Goal: Task Accomplishment & Management: Manage account settings

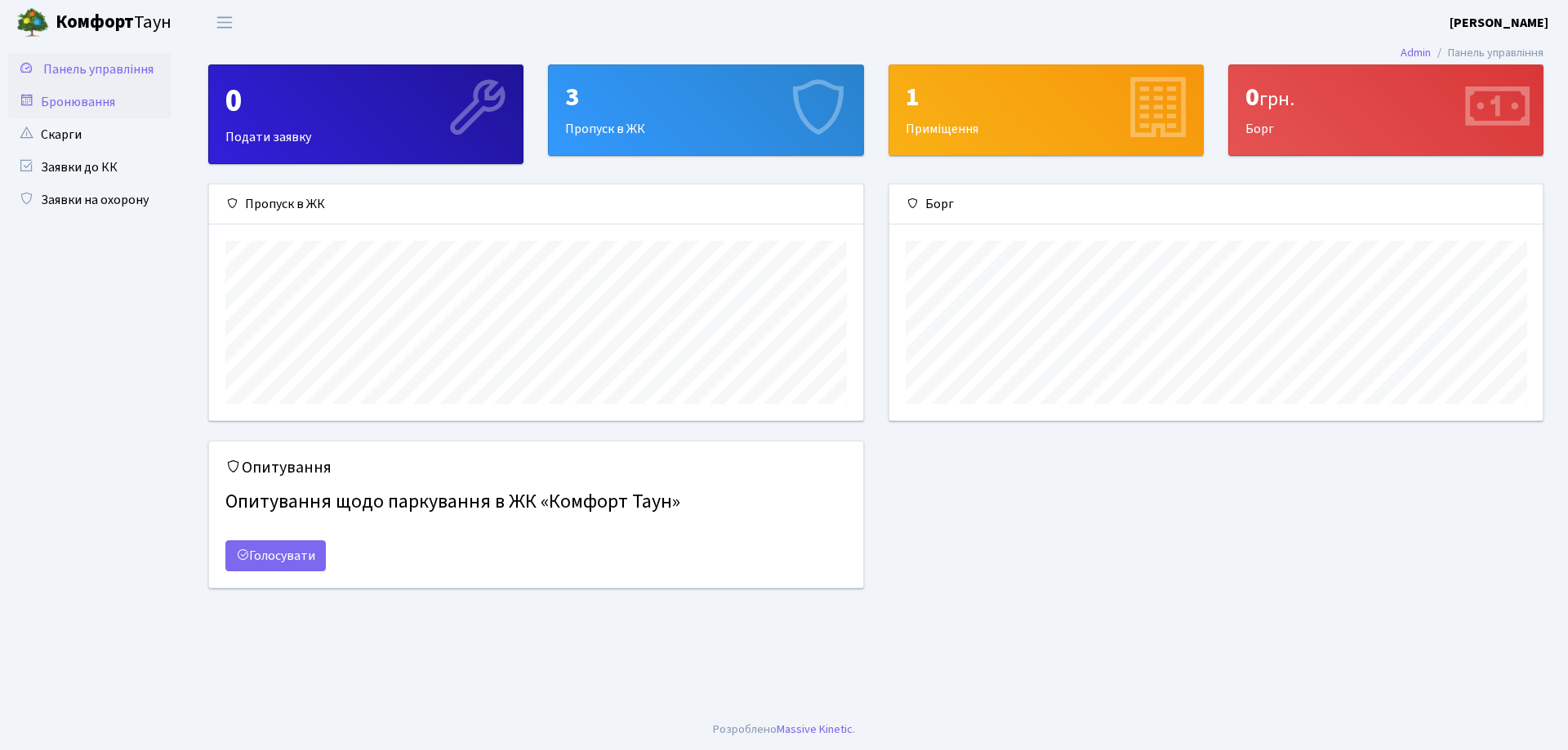
scroll to position [236, 653]
click at [33, 69] on icon at bounding box center [26, 67] width 16 height 15
click at [717, 121] on div "3 Пропуск в ЖК" at bounding box center [706, 110] width 314 height 90
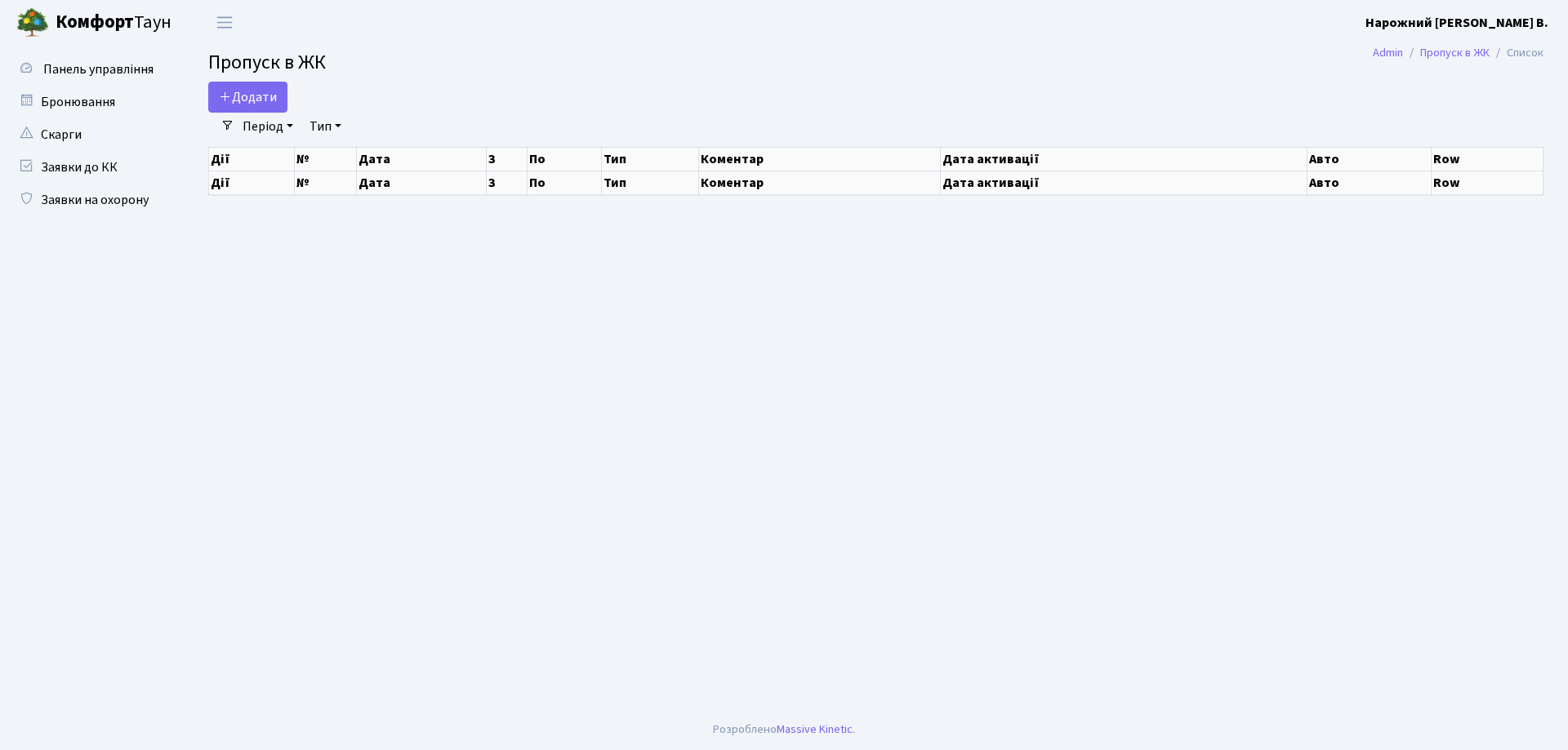
select select "25"
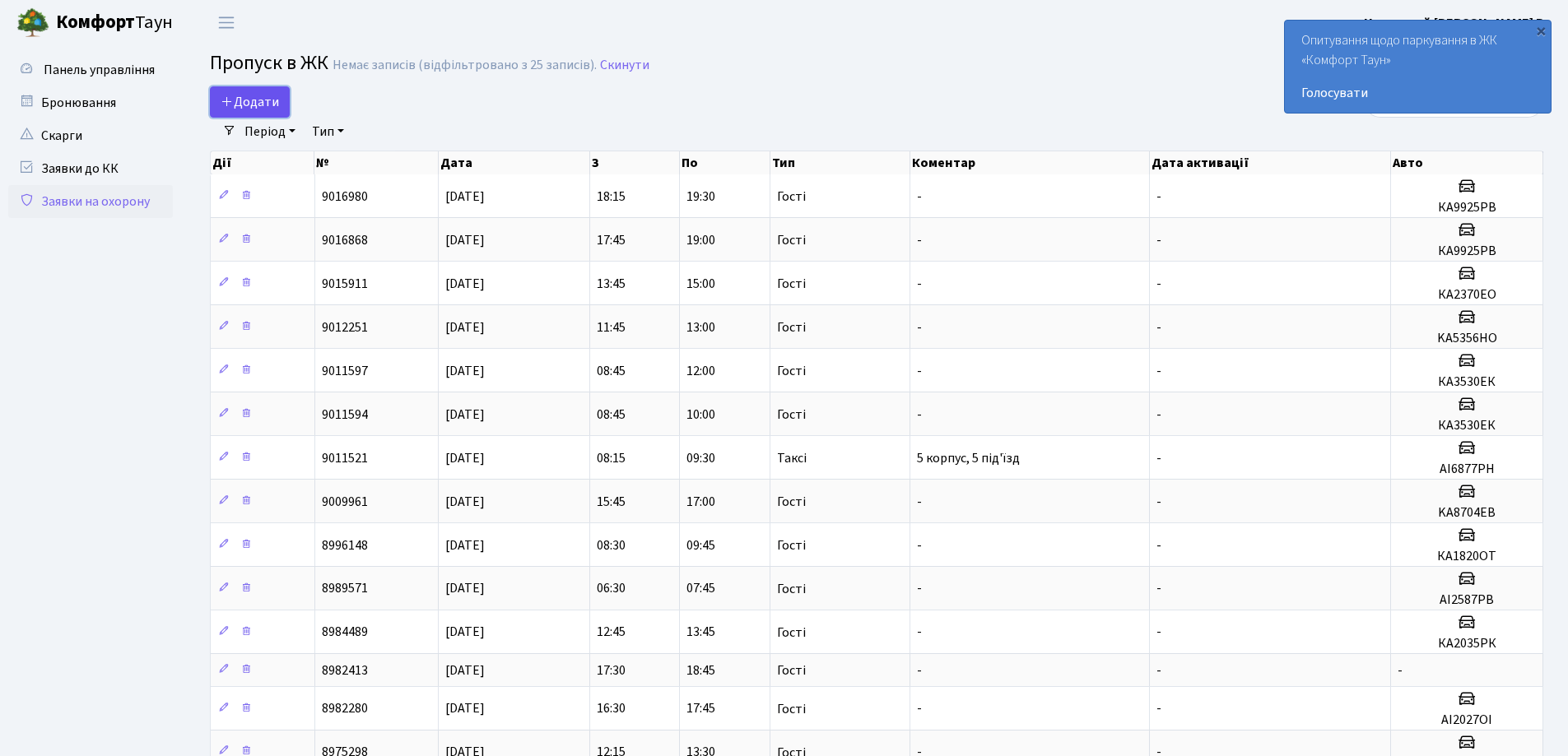
click at [227, 93] on link "Додати" at bounding box center [250, 102] width 80 height 31
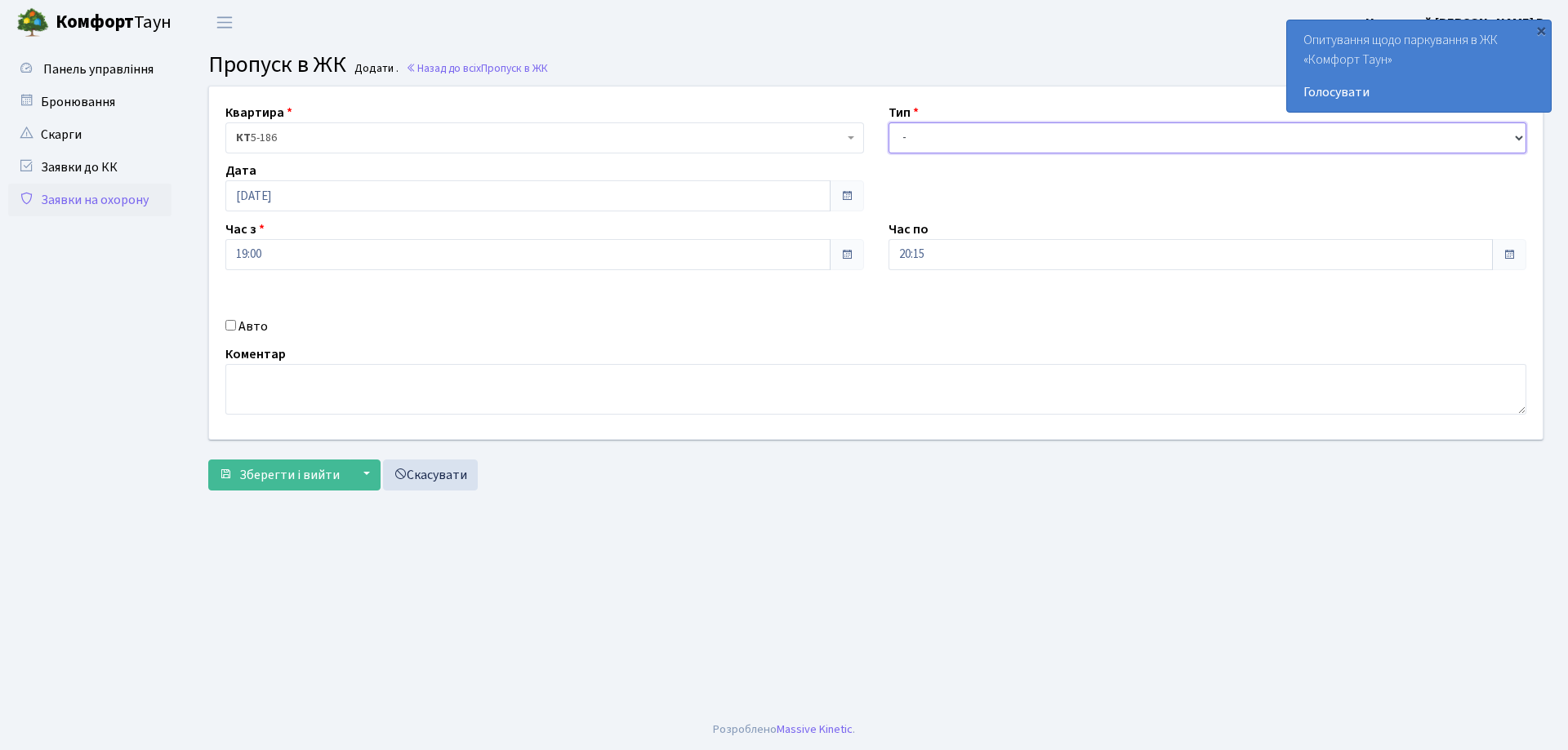
click at [1482, 142] on select "- Доставка Таксі Гості Сервіс" at bounding box center [1208, 138] width 639 height 31
click at [1539, 31] on div "×" at bounding box center [1540, 30] width 16 height 16
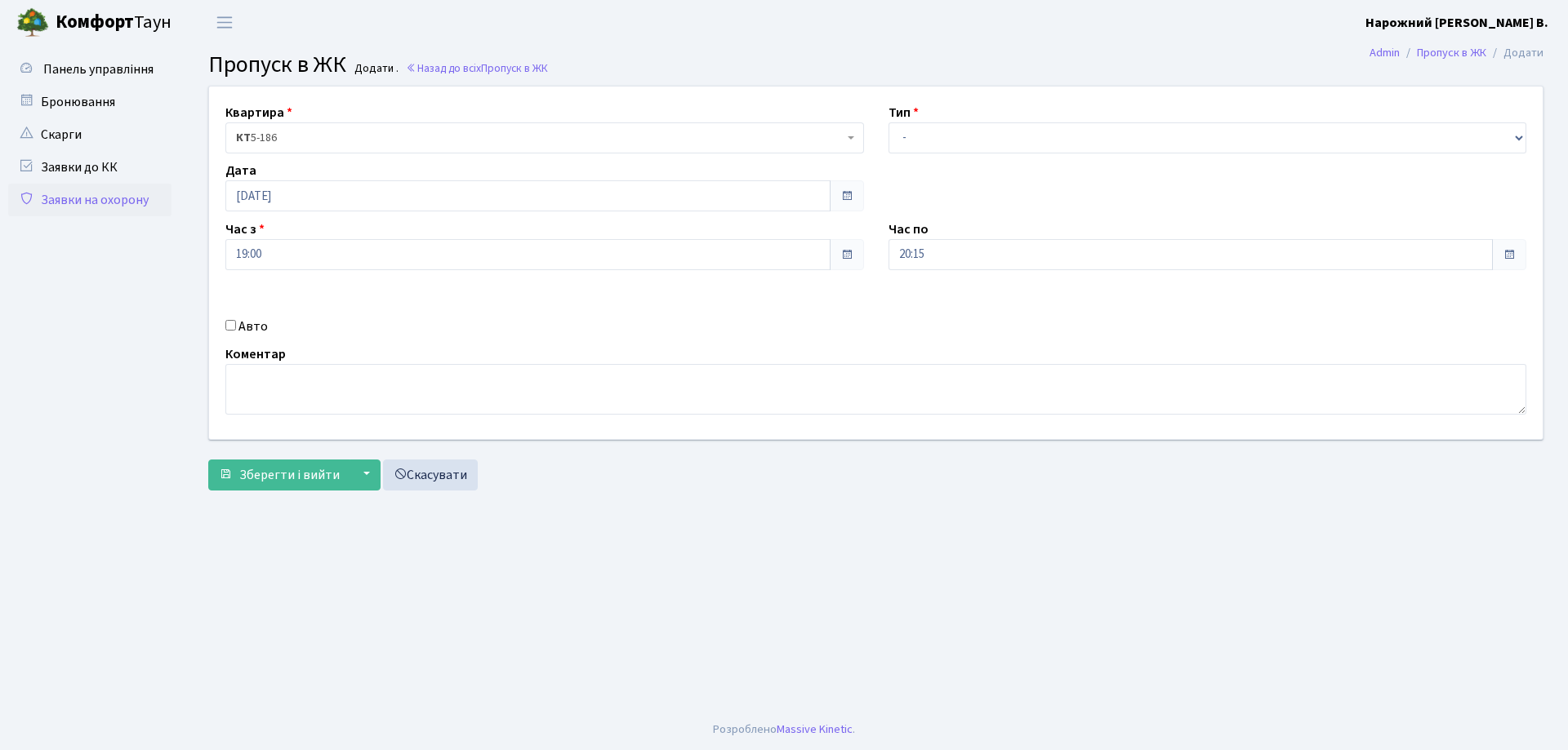
click at [226, 327] on input "Авто" at bounding box center [231, 325] width 11 height 11
checkbox input "true"
click at [76, 182] on link "Заявки до КК" at bounding box center [90, 167] width 164 height 33
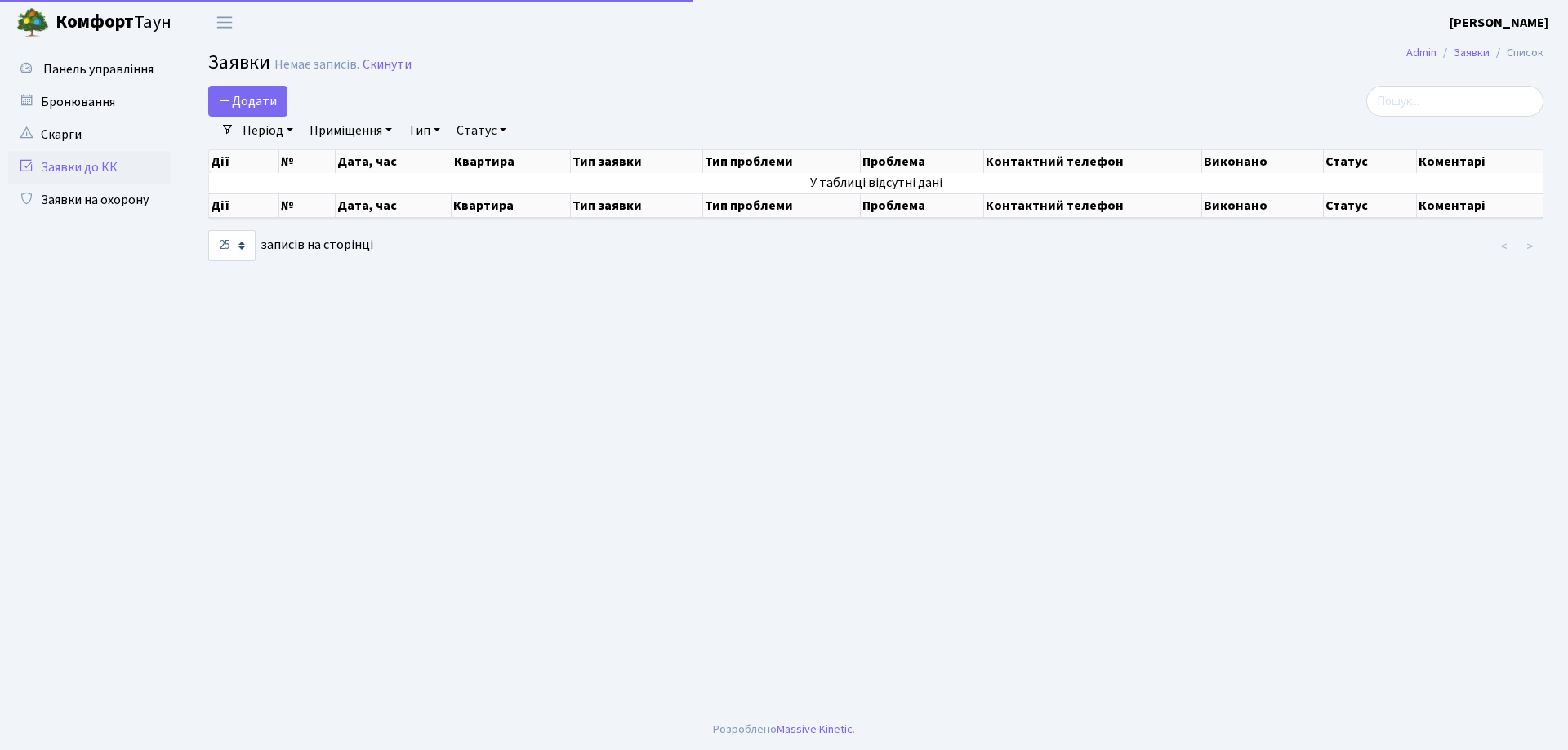
select select "25"
click at [76, 198] on link "Заявки на охорону" at bounding box center [90, 200] width 164 height 33
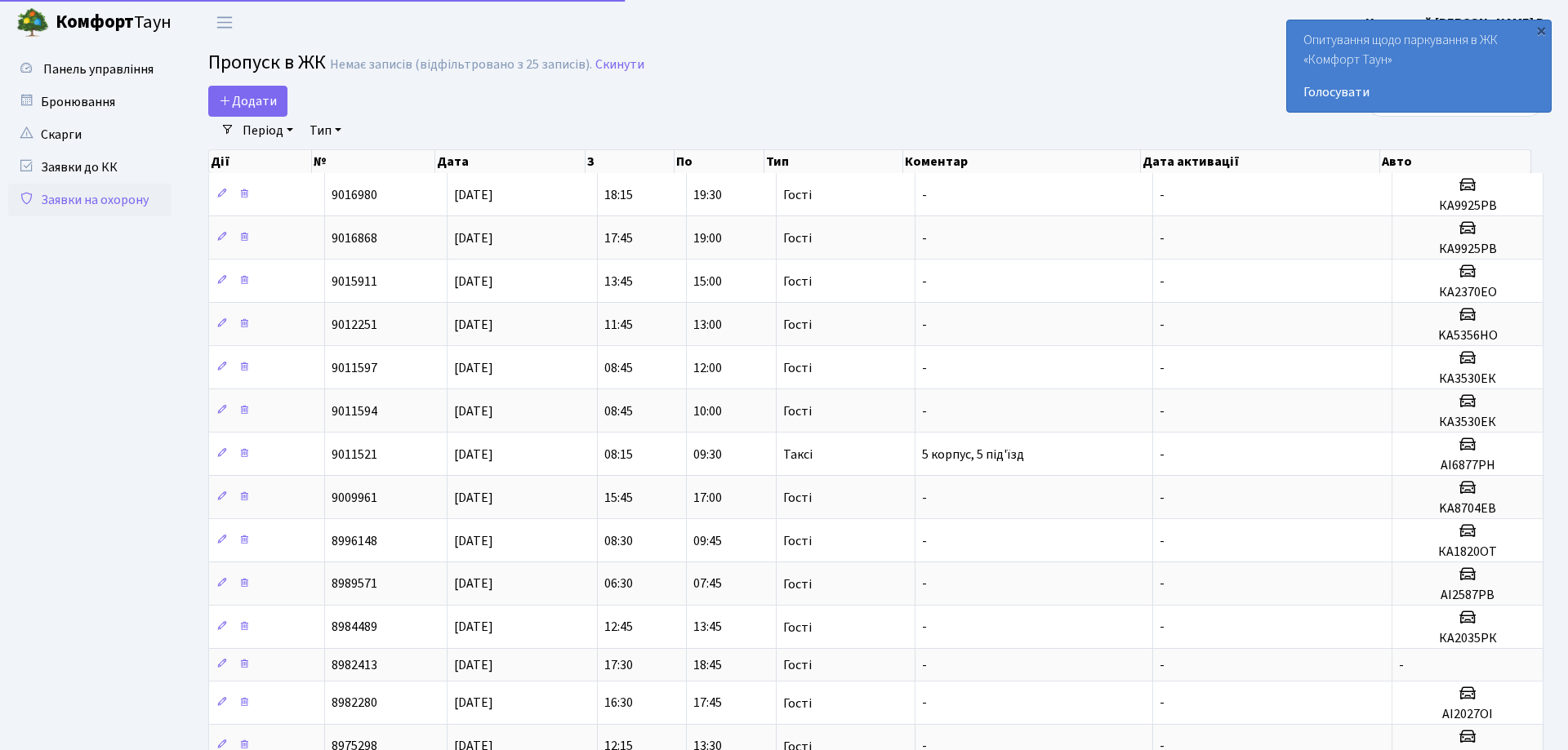
select select "25"
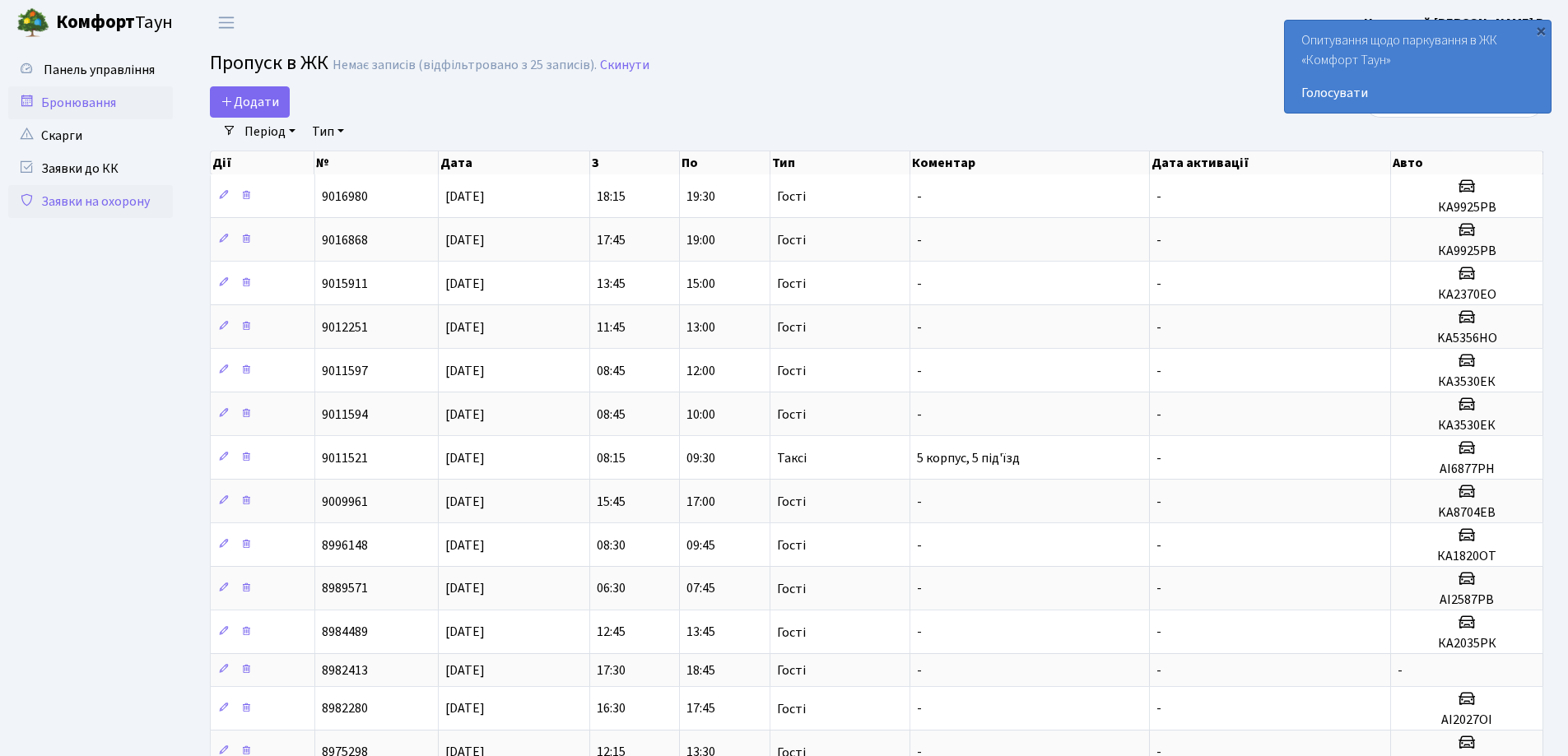
click at [76, 97] on link "Бронювання" at bounding box center [91, 103] width 165 height 33
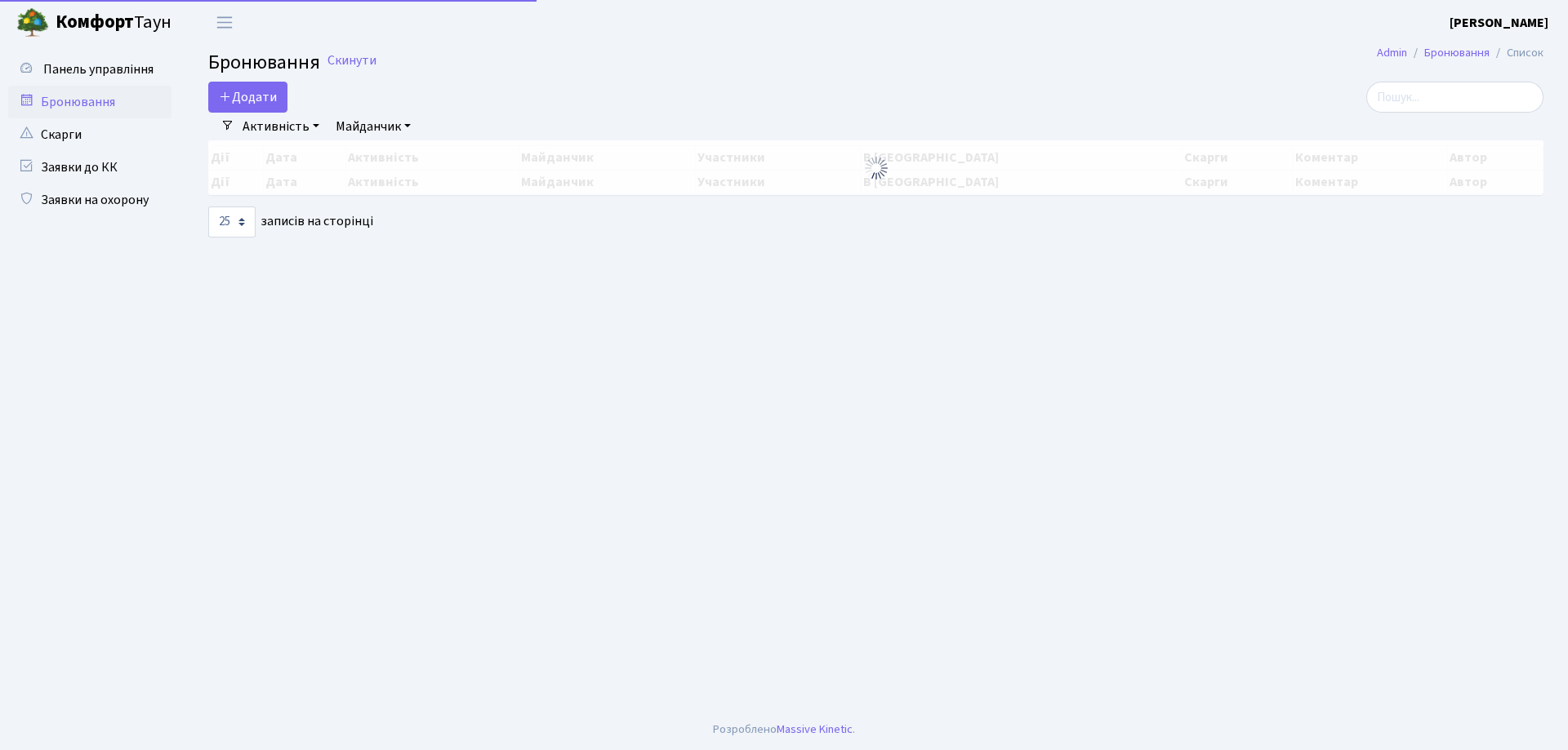
select select "25"
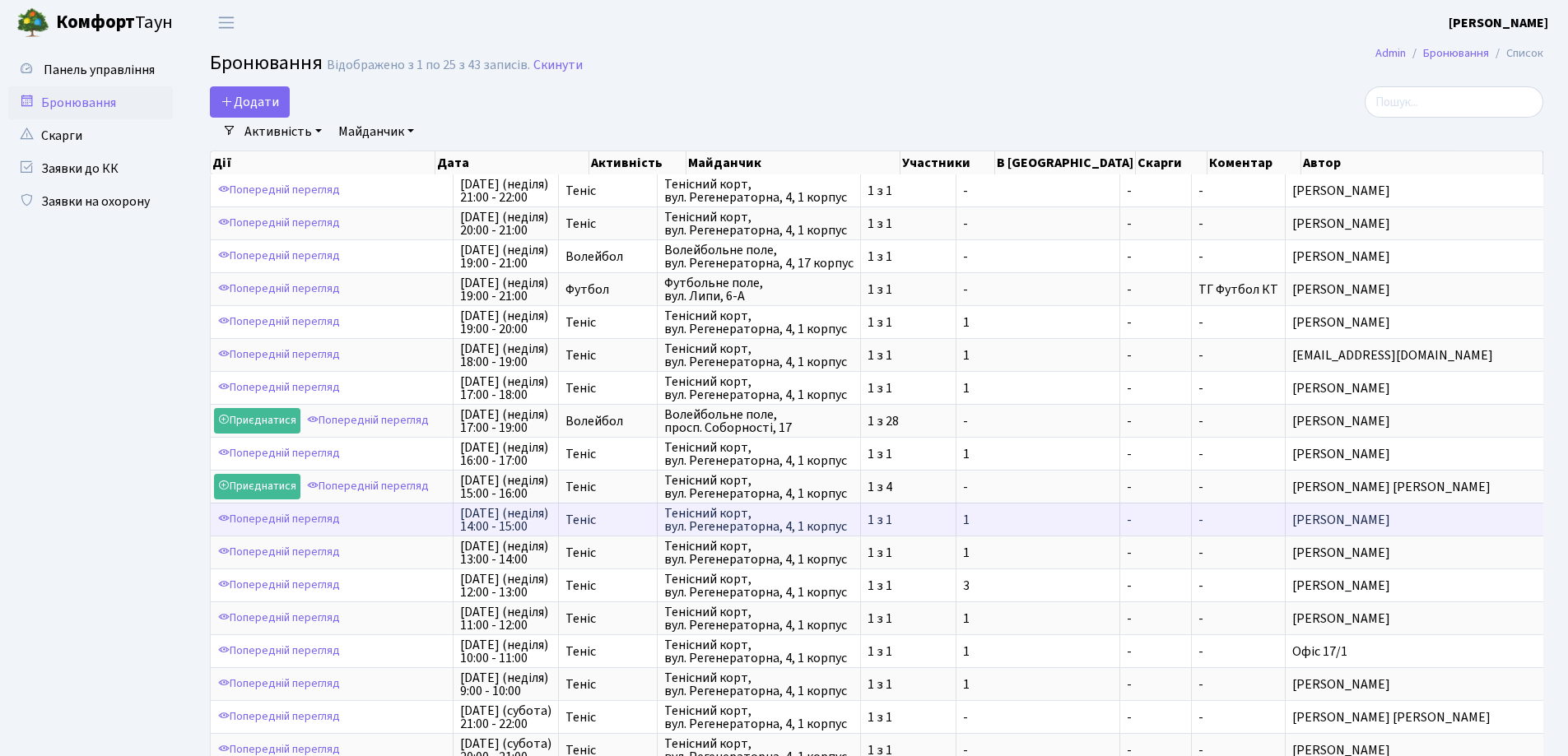
scroll to position [3, 0]
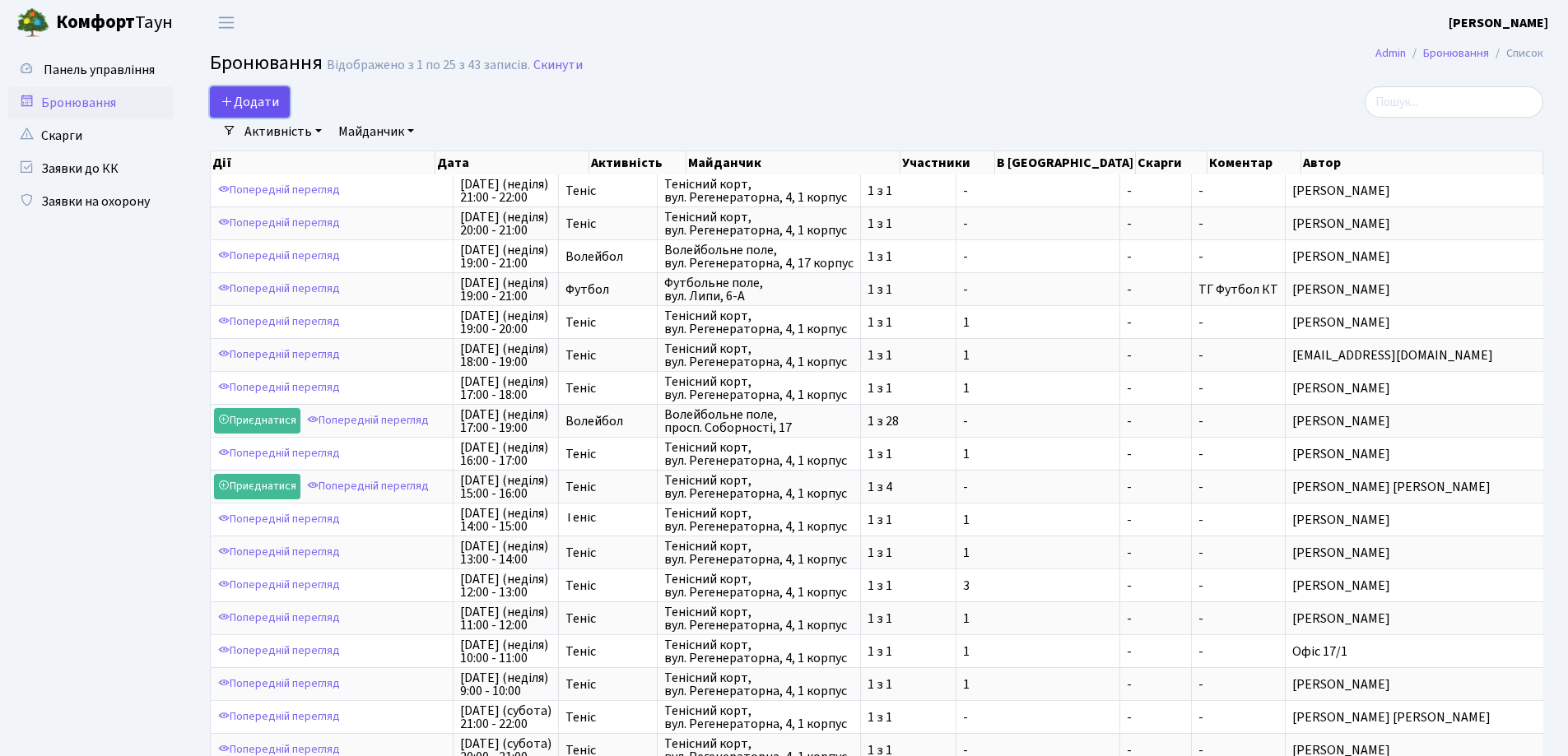
click at [223, 100] on icon "button" at bounding box center [228, 101] width 14 height 14
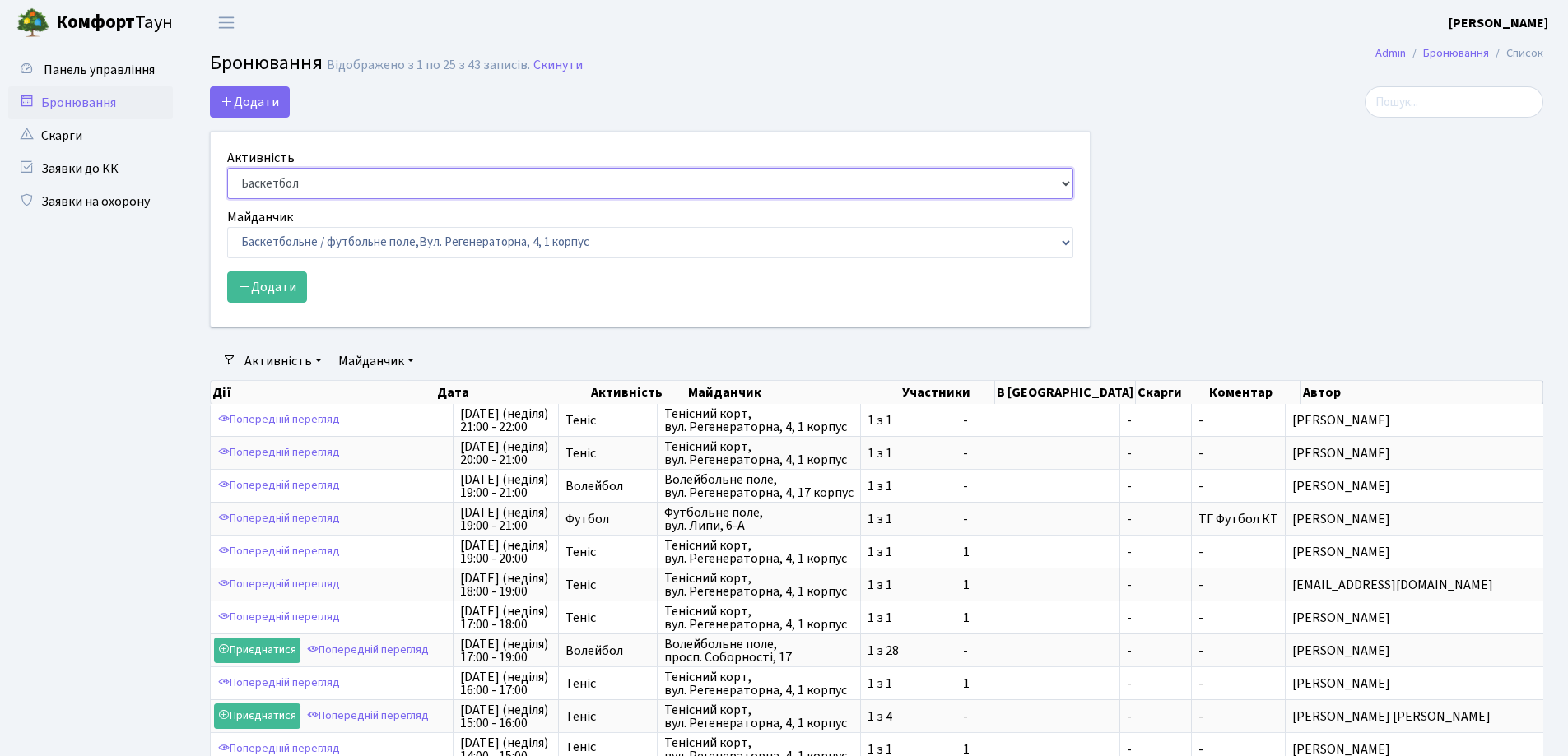
click at [1052, 181] on select "Баскетбол Волейбол Йога Катання на роликах Настільний теніс Теніс Футбол Фітнес" at bounding box center [651, 183] width 847 height 31
click at [228, 168] on select "Баскетбол Волейбол Йога Катання на роликах Настільний теніс Теніс Футбол Фітнес" at bounding box center [651, 183] width 847 height 31
click at [507, 248] on select "Баскетбольне / футбольне поле, Вул. Регенераторна, 4, 1 корпус Баскетбольне пол…" at bounding box center [651, 243] width 847 height 31
click at [534, 194] on select "Баскетбол Волейбол Йога Катання на роликах Настільний теніс Теніс Футбол Фітнес" at bounding box center [651, 183] width 847 height 31
select select "1"
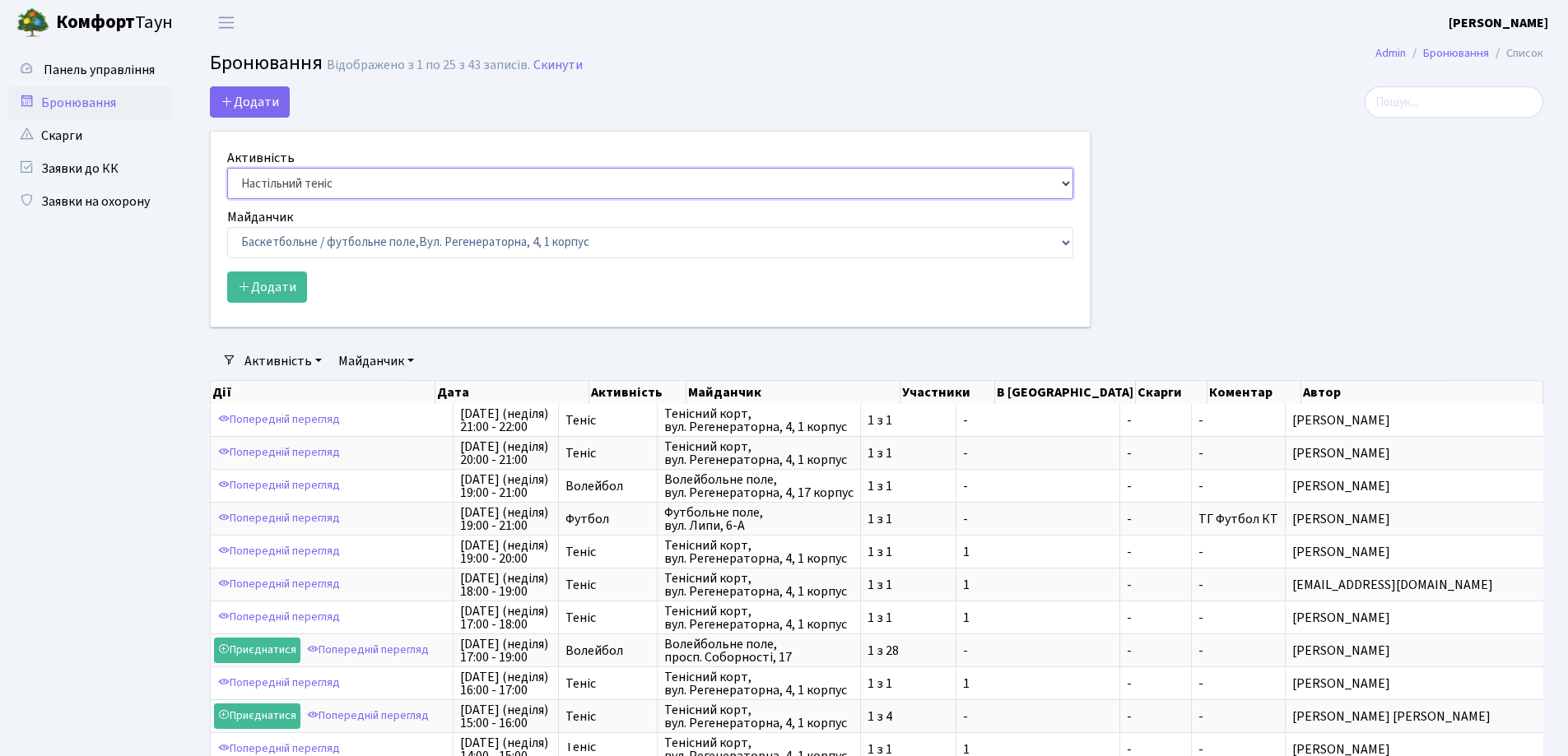
click at [228, 168] on select "Баскетбол Волейбол Йога Катання на роликах Настільний теніс Теніс Футбол Фітнес" at bounding box center [651, 183] width 847 height 31
click at [333, 243] on select "Баскетбольне / футбольне поле, Вул. Регенераторна, 4, 1 корпус Баскетбольне пол…" at bounding box center [651, 243] width 847 height 31
select select "1"
click at [228, 228] on select "Баскетбольне / футбольне поле, Вул. Регенераторна, 4, 1 корпус Баскетбольне пол…" at bounding box center [651, 243] width 847 height 31
click at [249, 284] on icon "submit" at bounding box center [245, 286] width 14 height 14
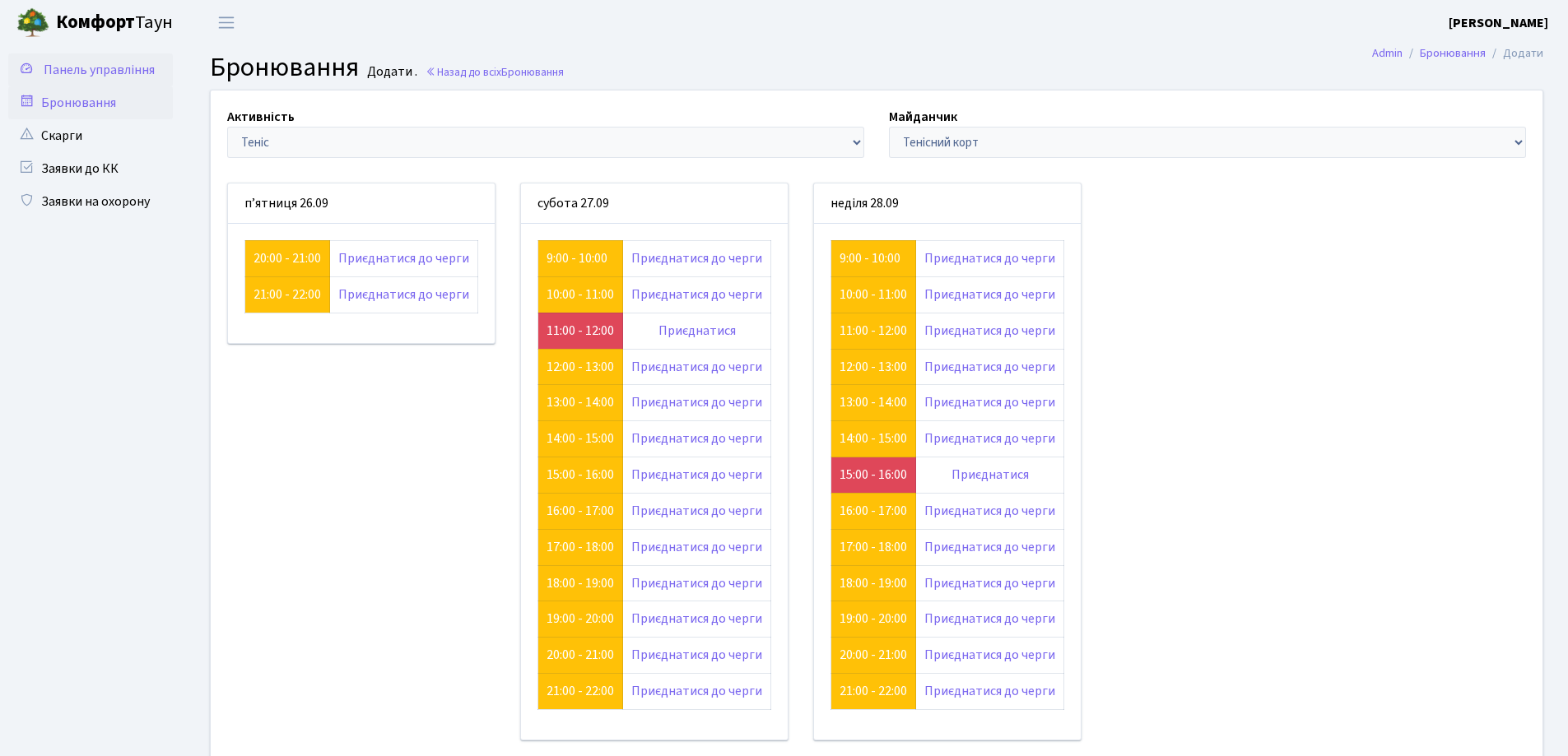
click at [86, 70] on span "Панель управління" at bounding box center [98, 69] width 111 height 18
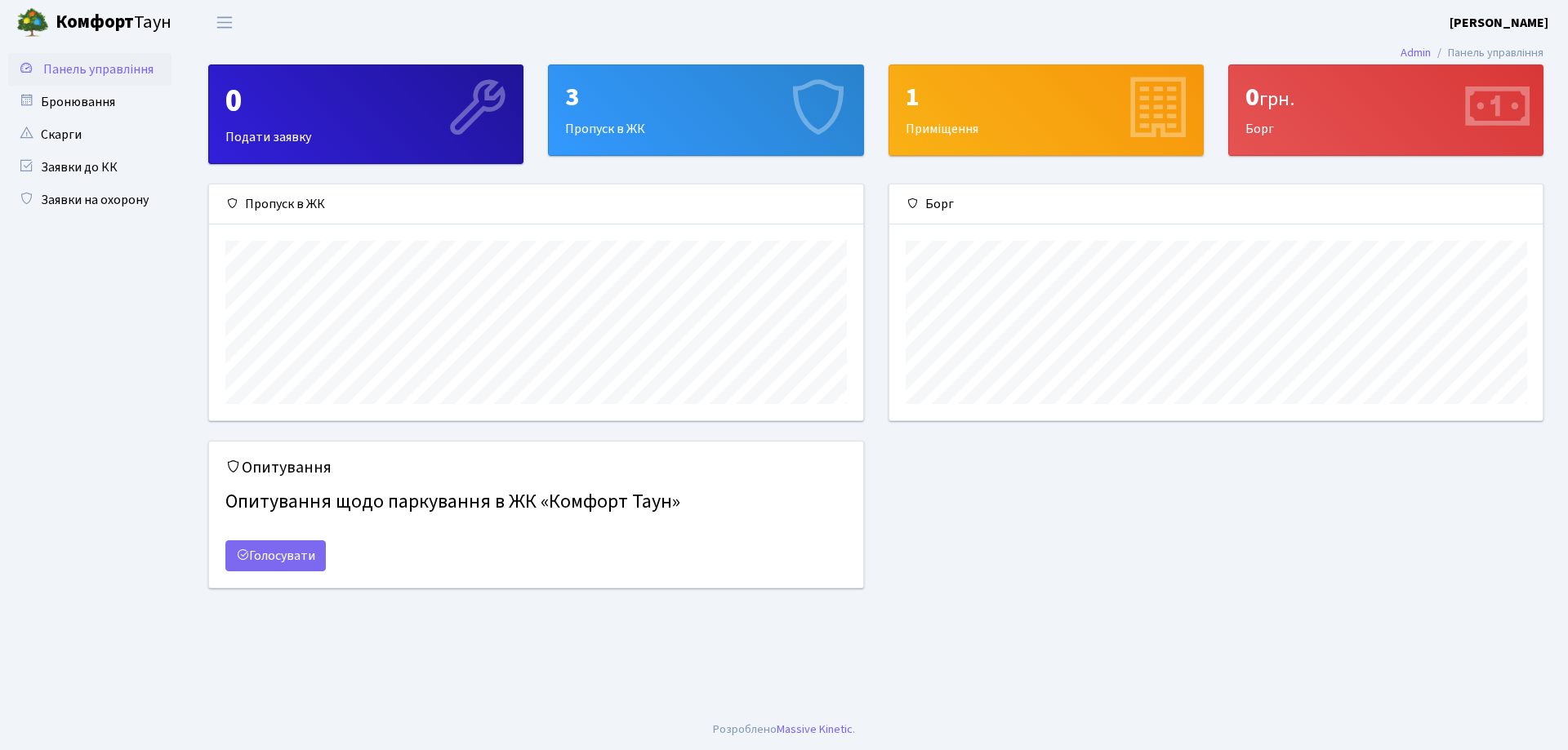
scroll to position [236, 653]
click at [622, 100] on div "3" at bounding box center [706, 97] width 281 height 31
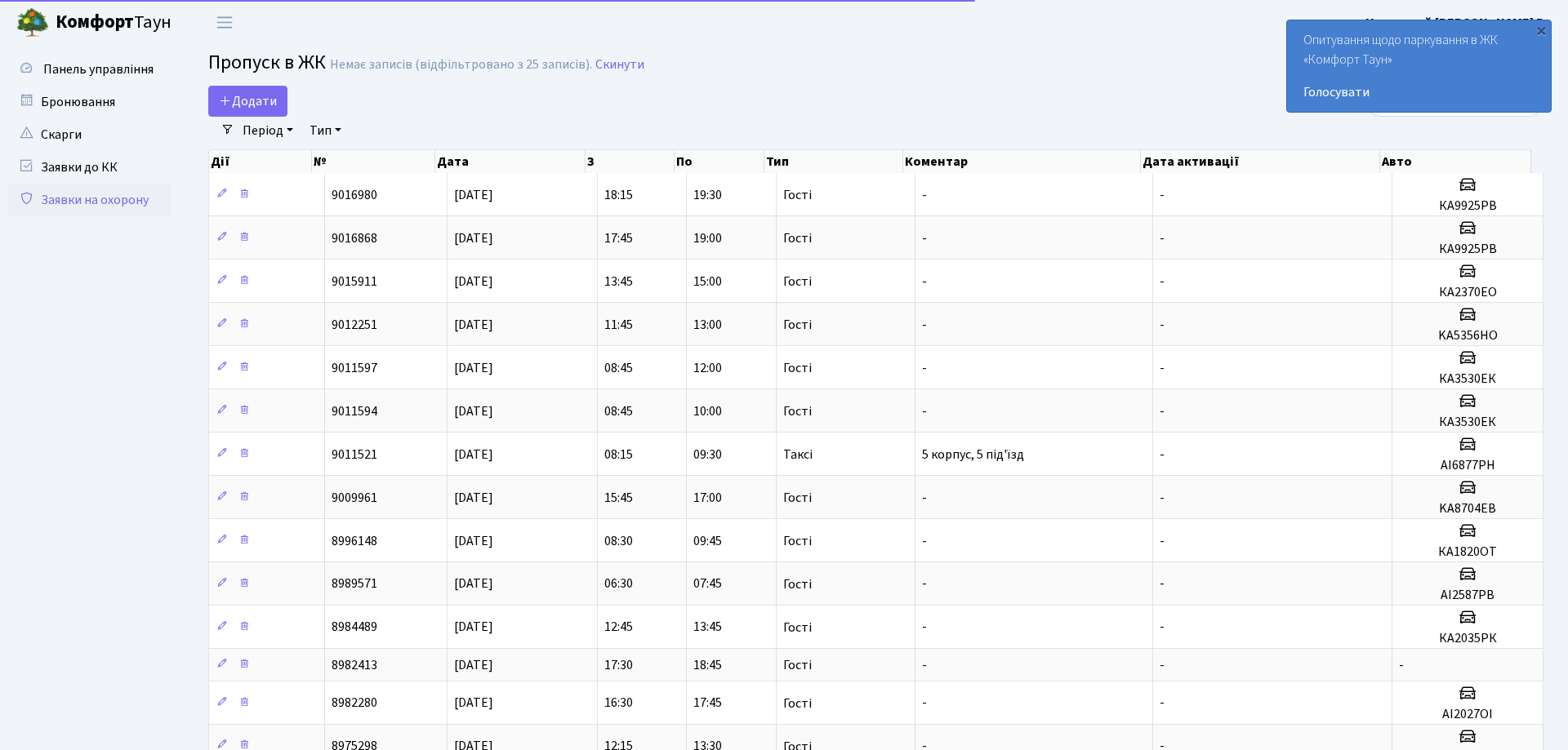
select select "25"
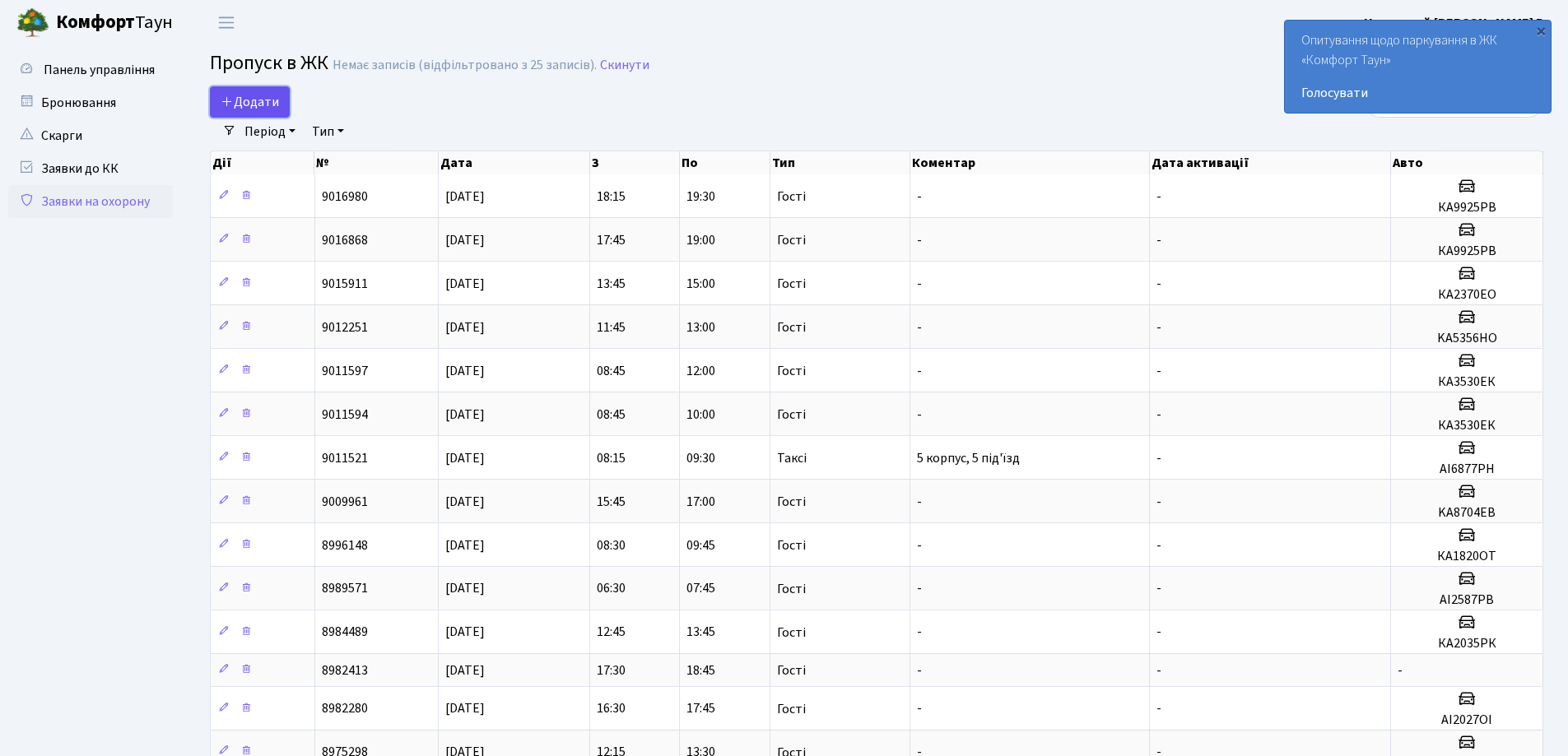
click at [249, 97] on span "Додати" at bounding box center [250, 101] width 59 height 18
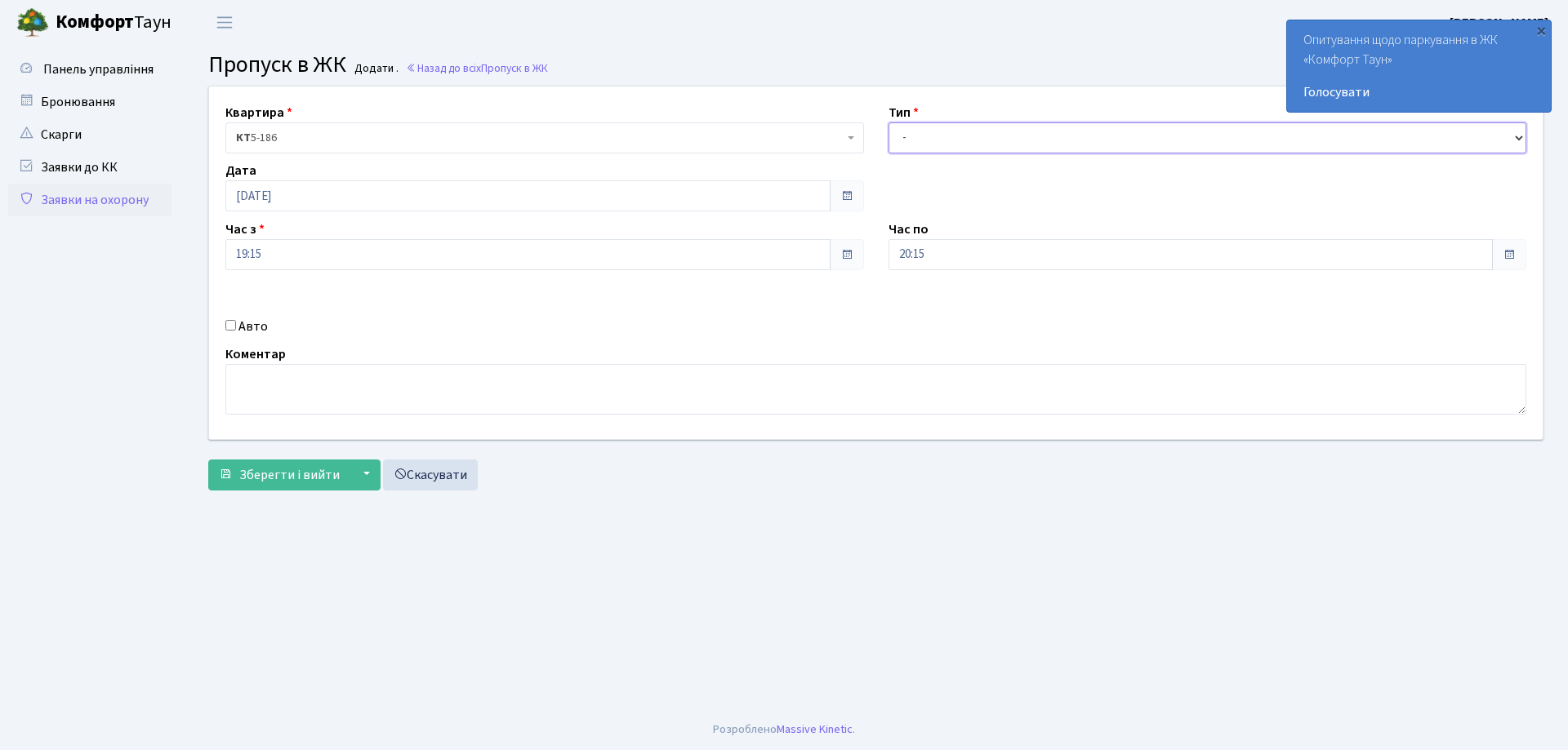
click at [1189, 145] on select "- Доставка Таксі Гості Сервіс" at bounding box center [1208, 138] width 639 height 31
click at [699, 48] on main "Admin Пропуск в ЖК Додати Пропуск в ЖК Додати . Назад до всіх Пропуск в ЖК Квар…" at bounding box center [875, 377] width 1384 height 665
click at [93, 198] on link "Заявки на охорону" at bounding box center [90, 200] width 164 height 33
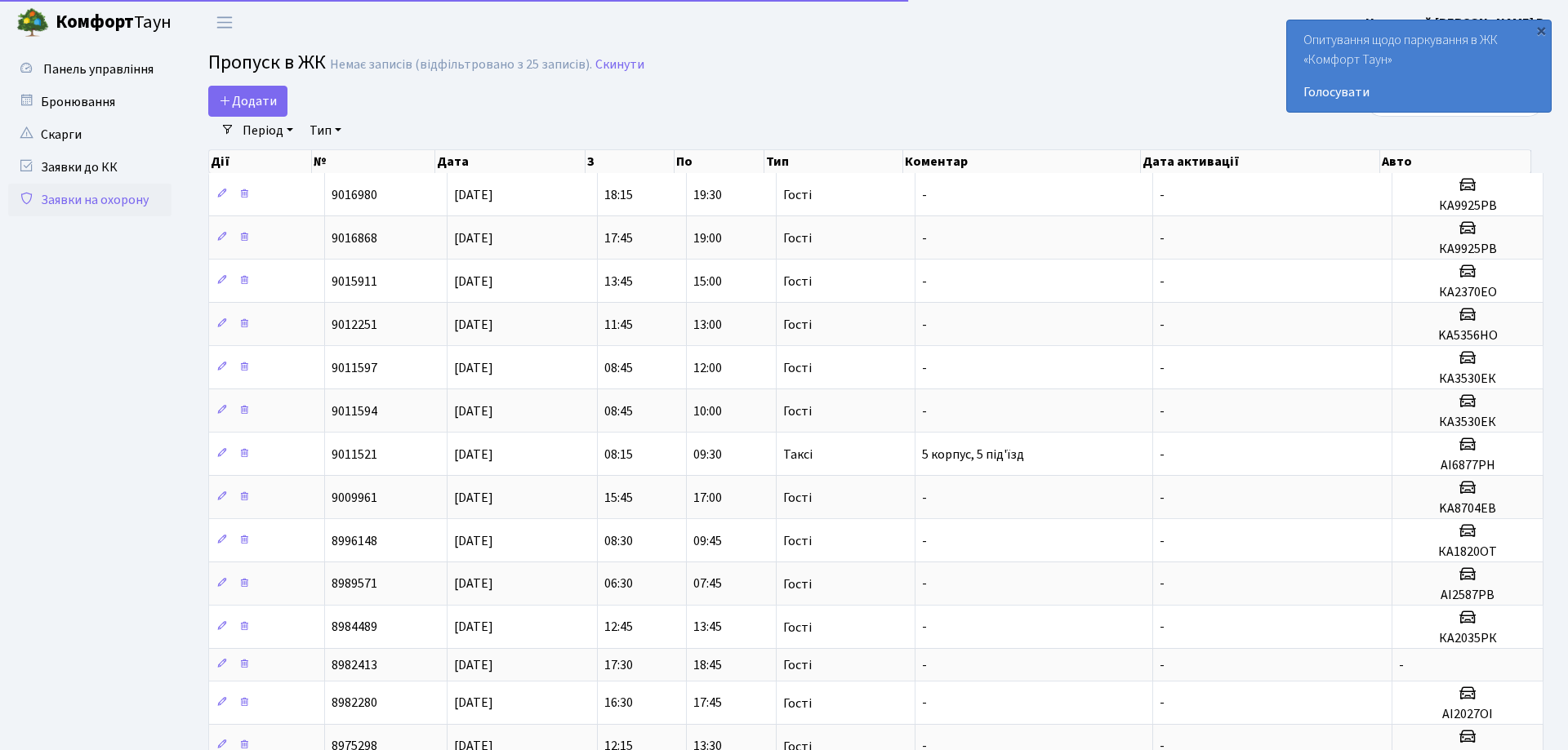
select select "25"
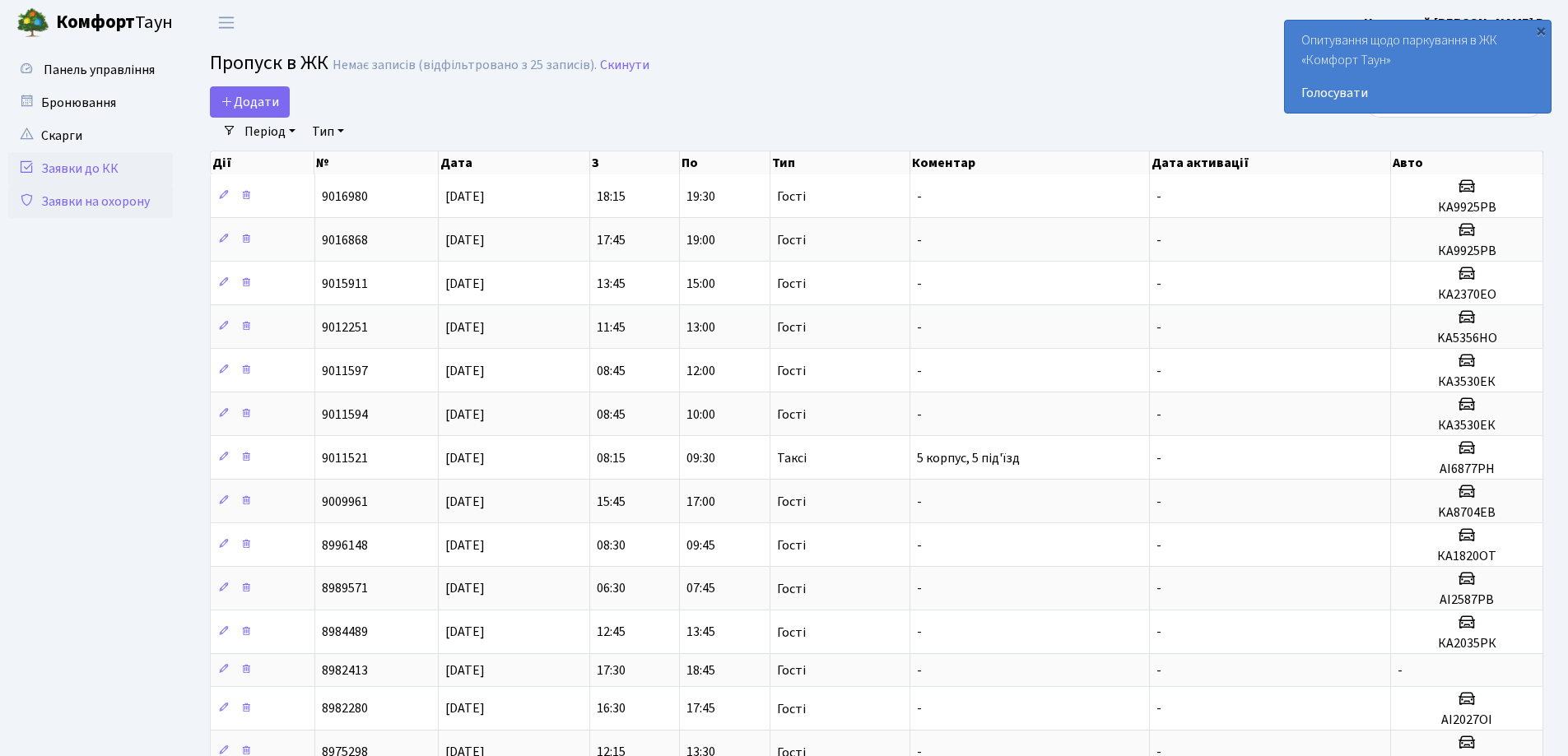
click at [79, 157] on link "Заявки до КК" at bounding box center [91, 169] width 165 height 33
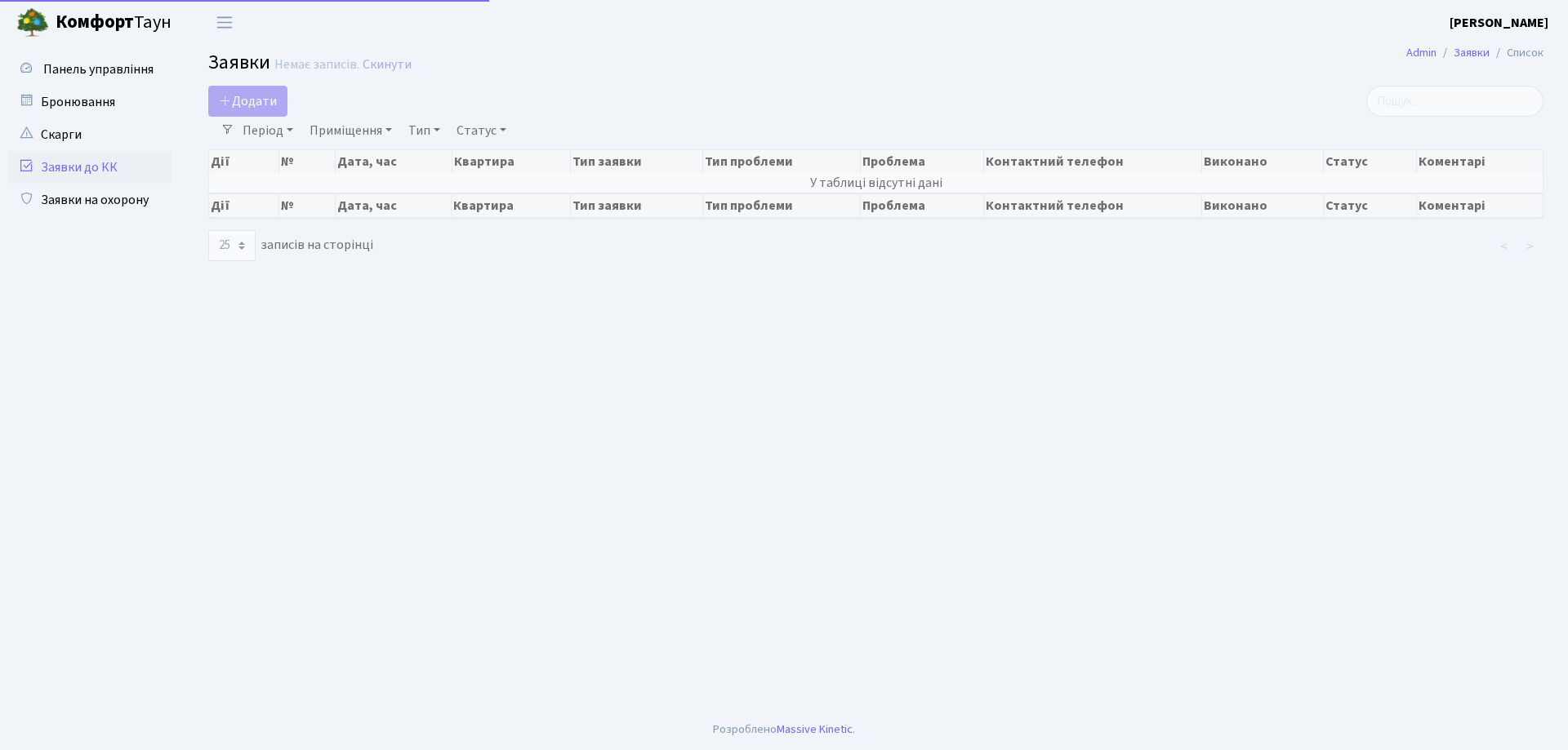
select select "25"
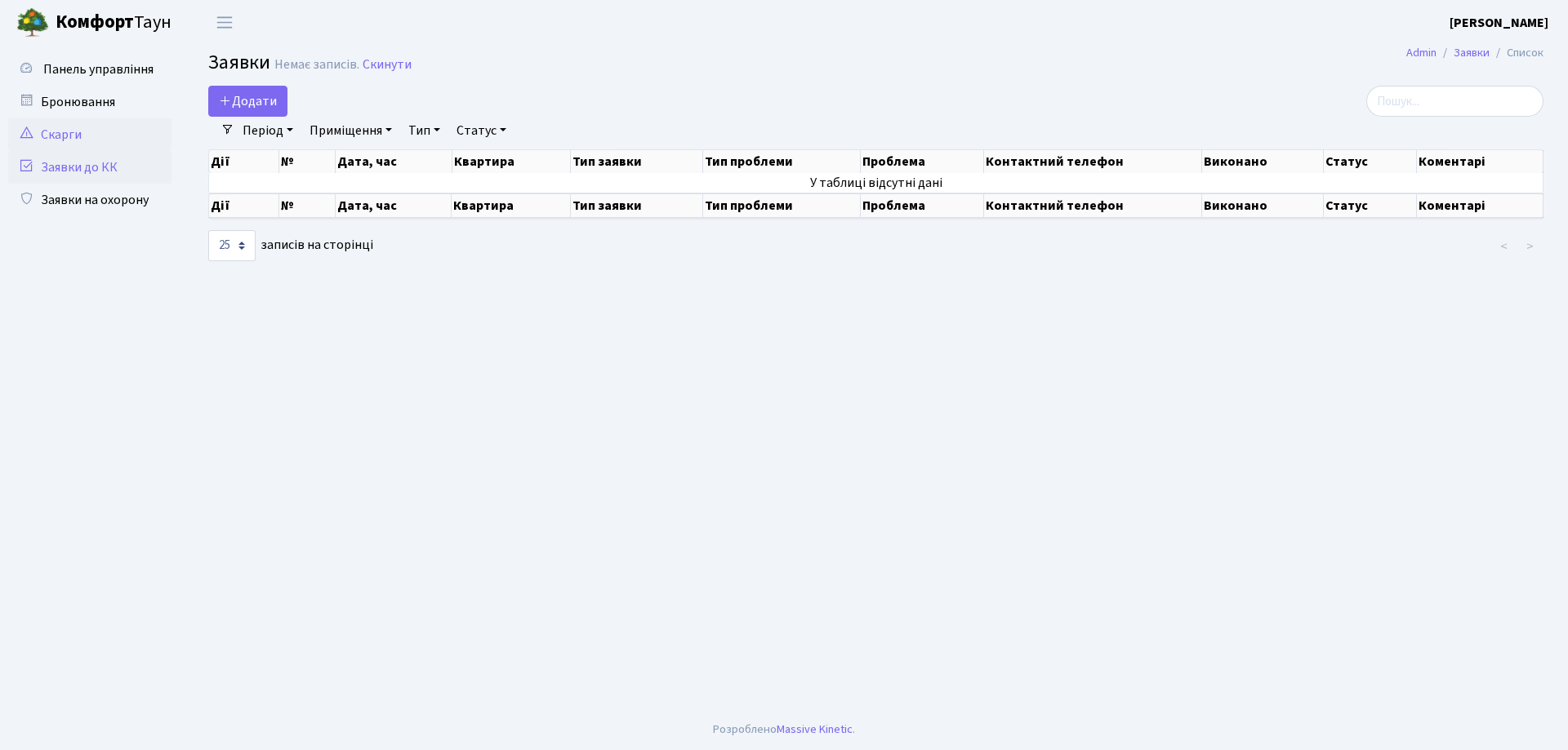
click at [53, 131] on link "Скарги" at bounding box center [90, 135] width 164 height 33
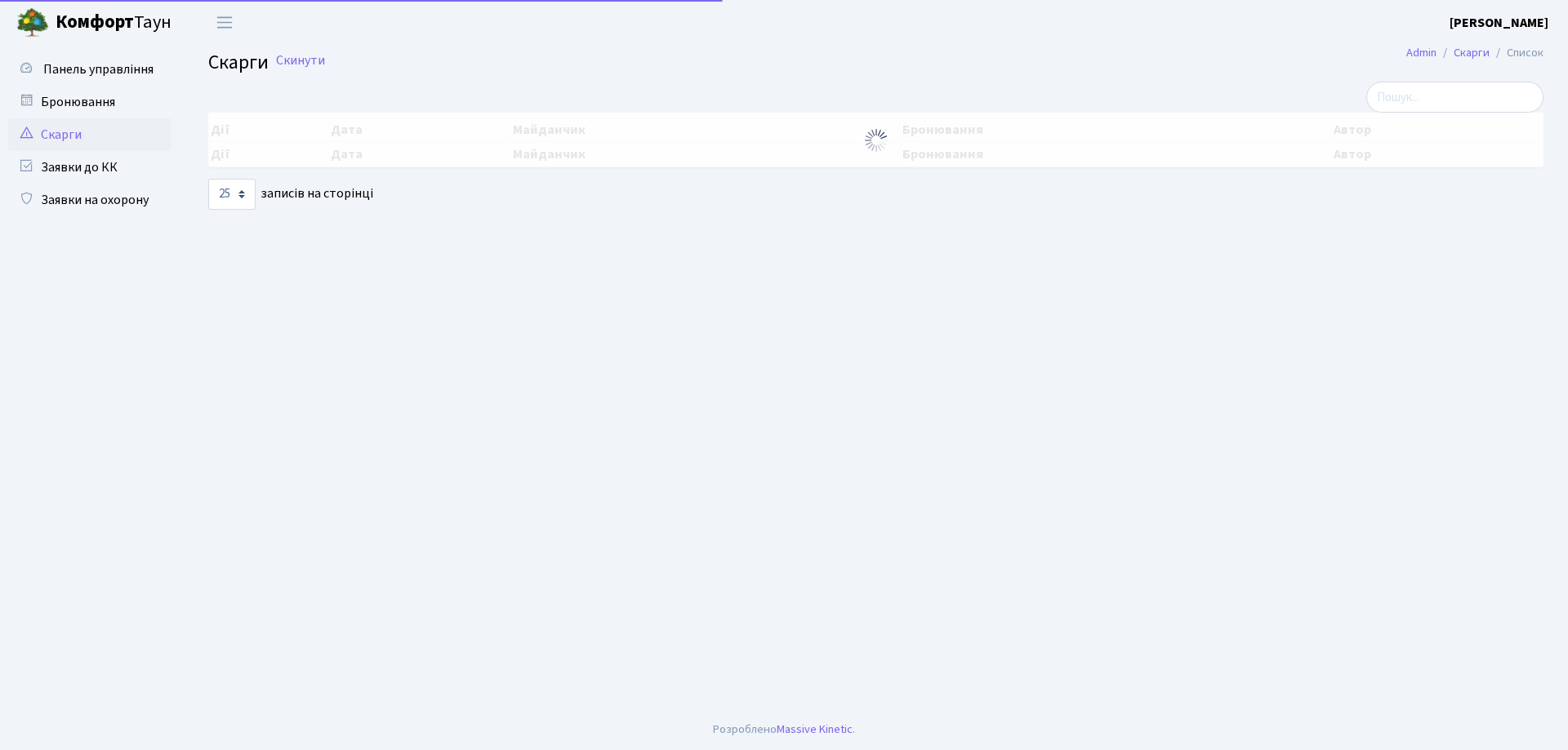
select select "25"
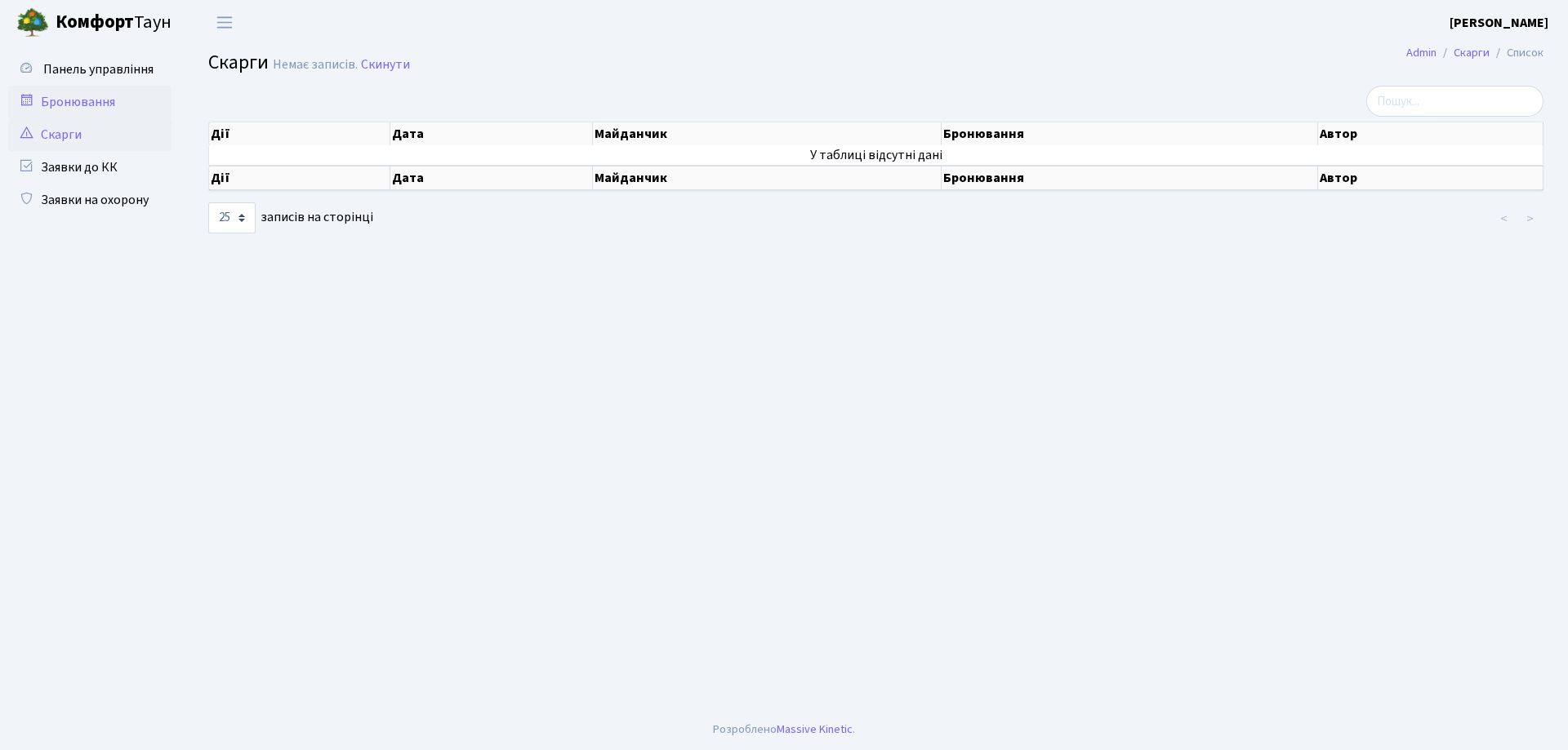
click at [83, 108] on link "Бронювання" at bounding box center [90, 102] width 164 height 33
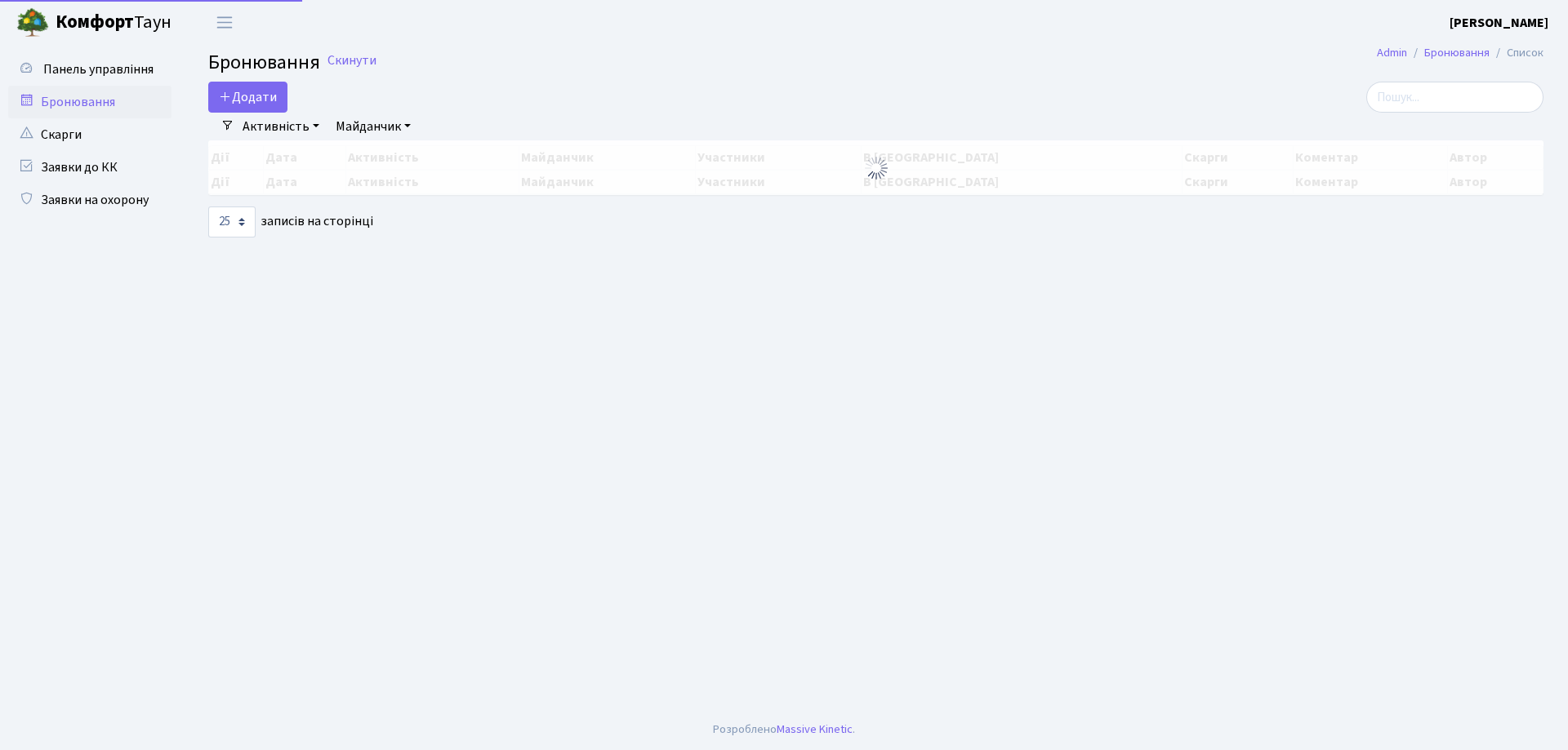
select select "25"
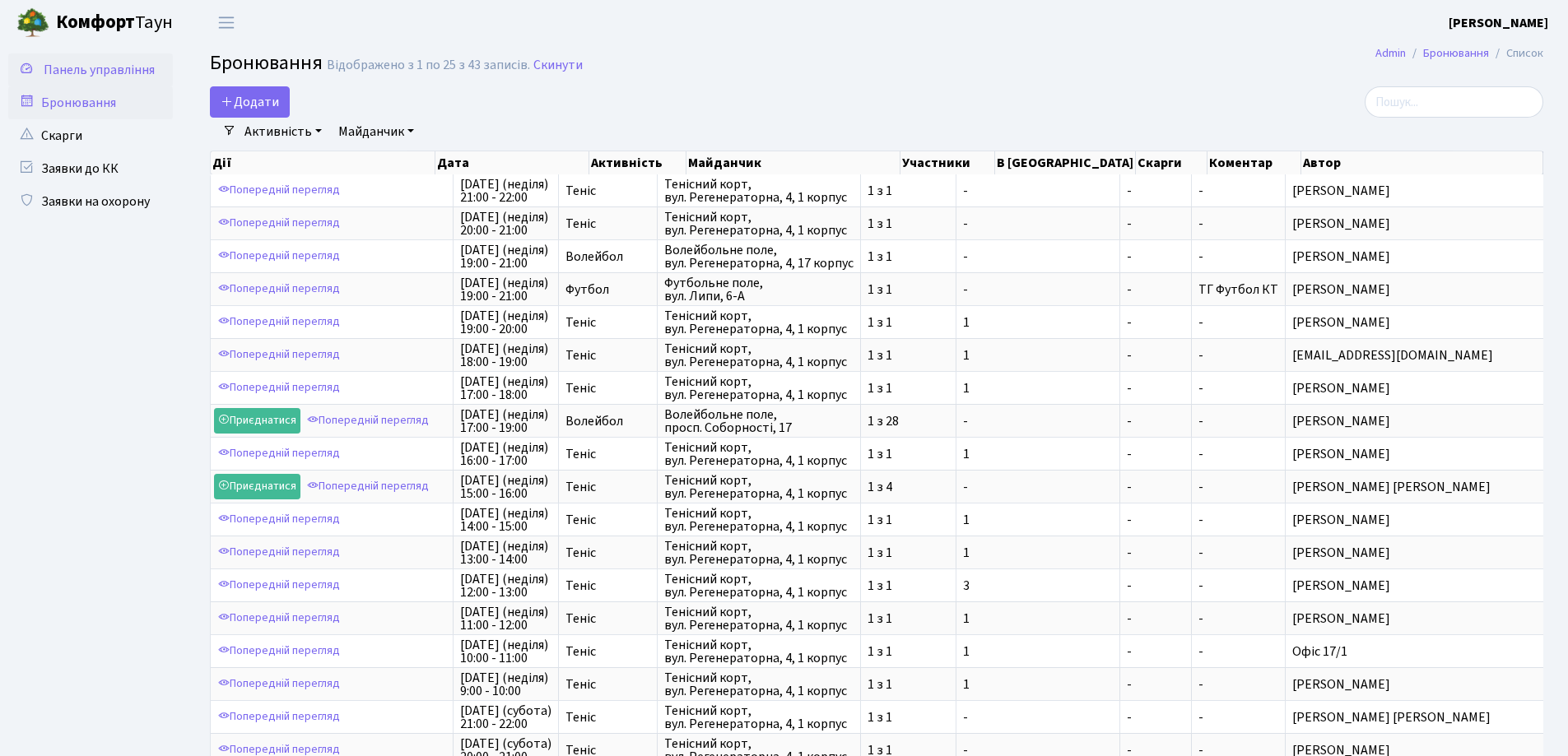
click at [79, 68] on span "Панель управління" at bounding box center [98, 69] width 111 height 18
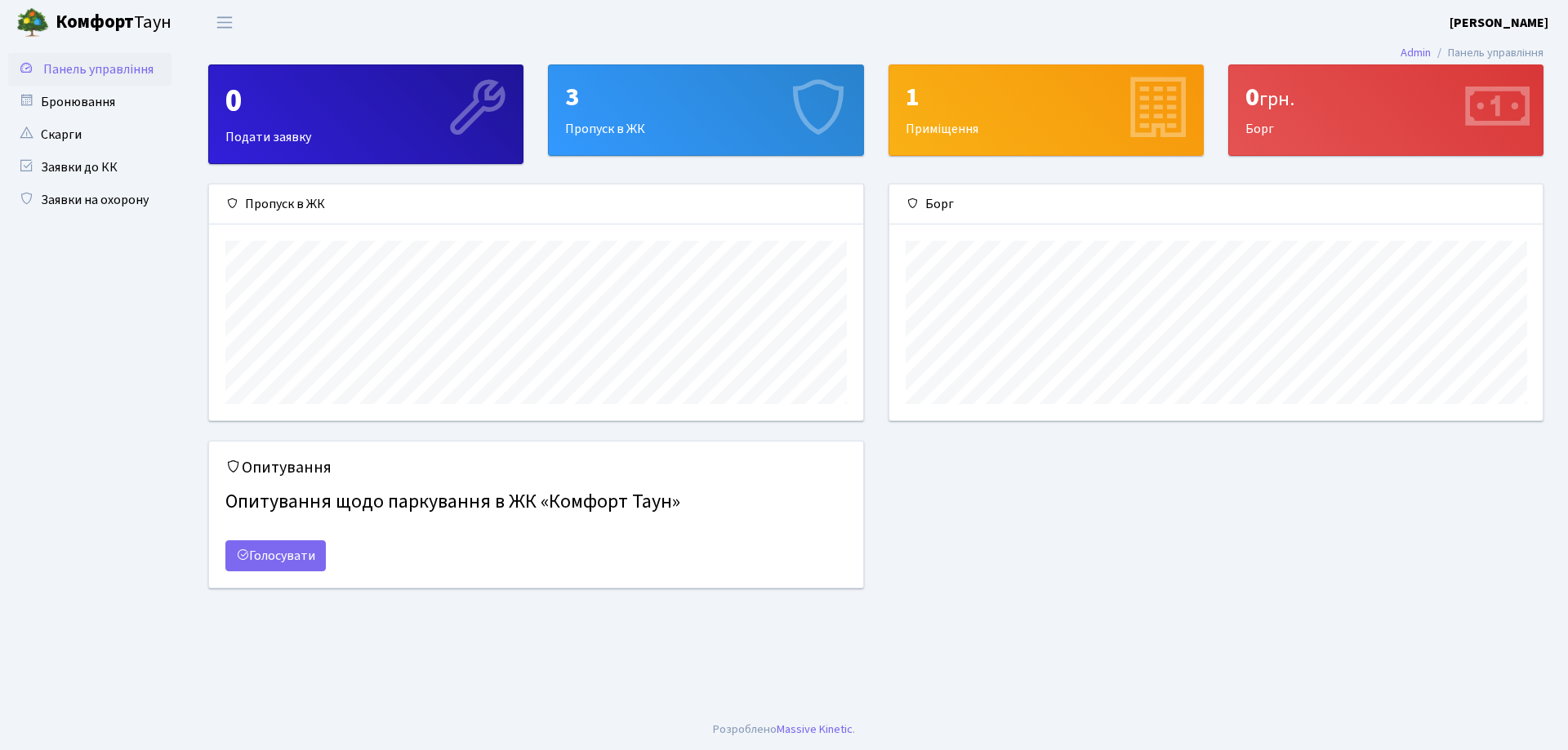
scroll to position [236, 653]
click at [227, 24] on span "Переключити навігацію" at bounding box center [225, 23] width 25 height 19
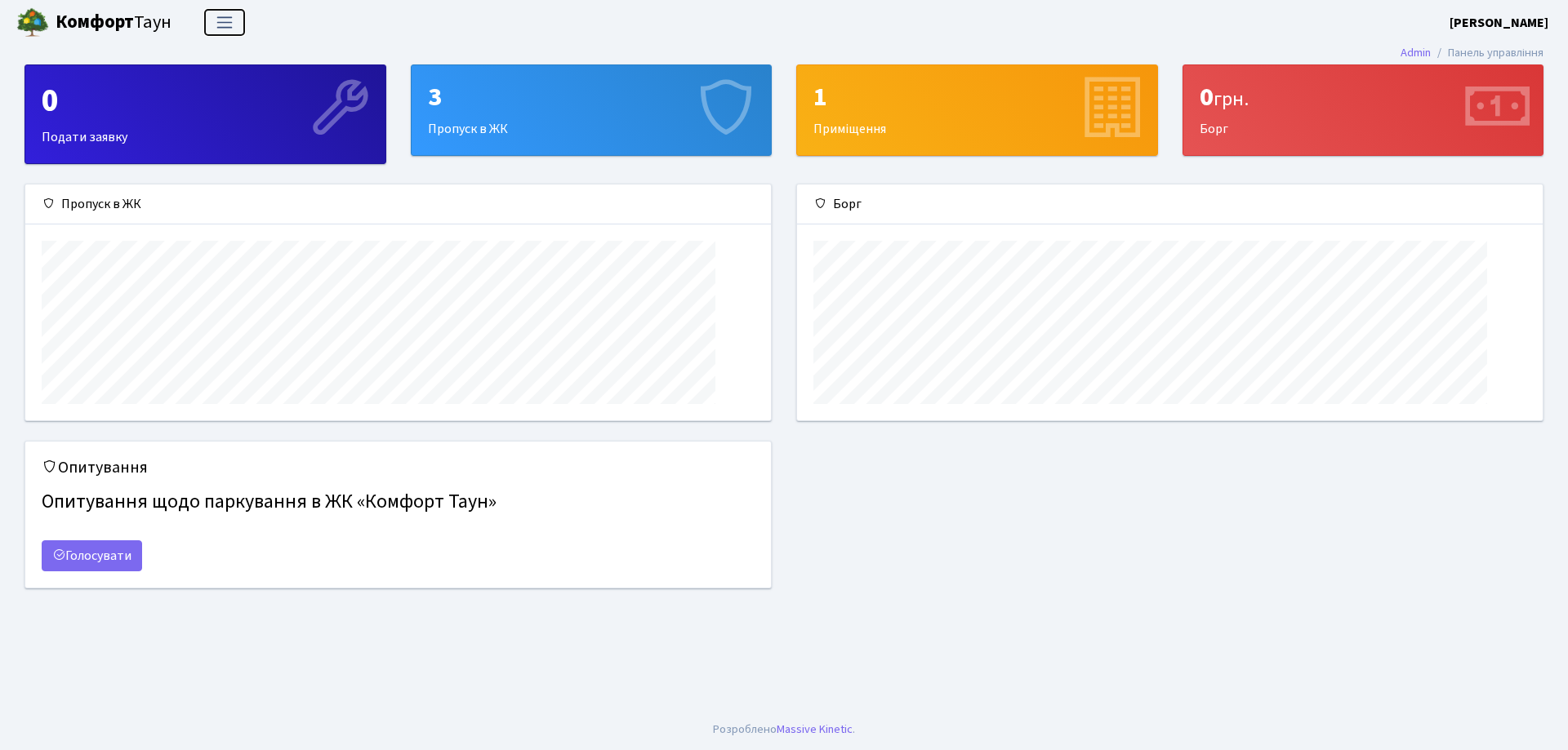
scroll to position [236, 744]
click at [227, 24] on span "Переключити навігацію" at bounding box center [225, 23] width 25 height 19
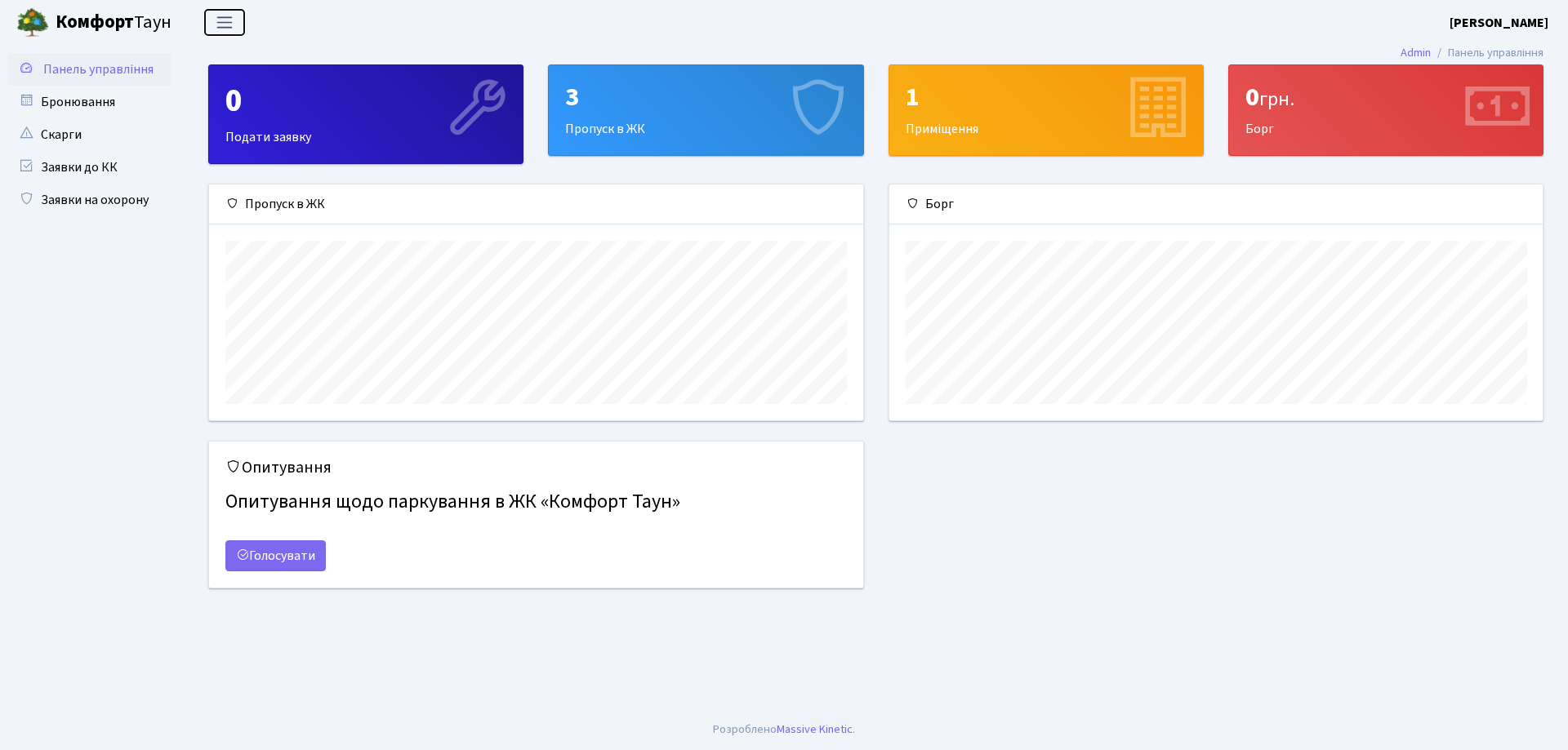
scroll to position [816353, 815975]
click at [1520, 17] on b "[PERSON_NAME]" at bounding box center [1498, 23] width 99 height 18
click at [1437, 91] on link "Вийти" at bounding box center [1467, 89] width 163 height 25
